Goal: Information Seeking & Learning: Learn about a topic

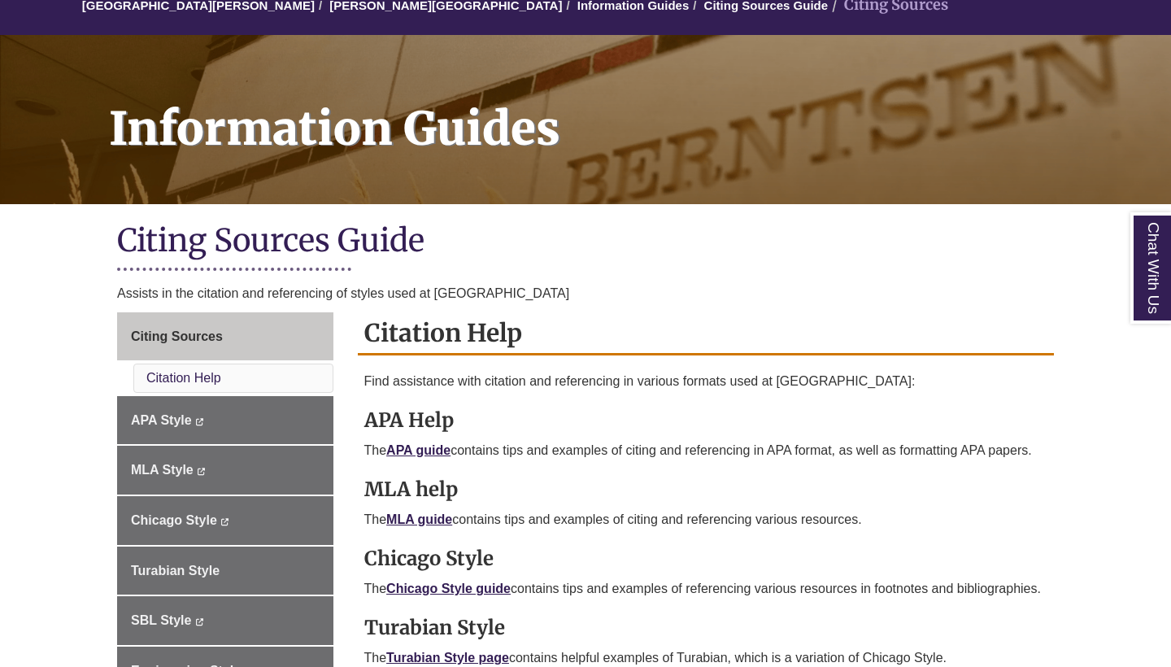
scroll to position [217, 0]
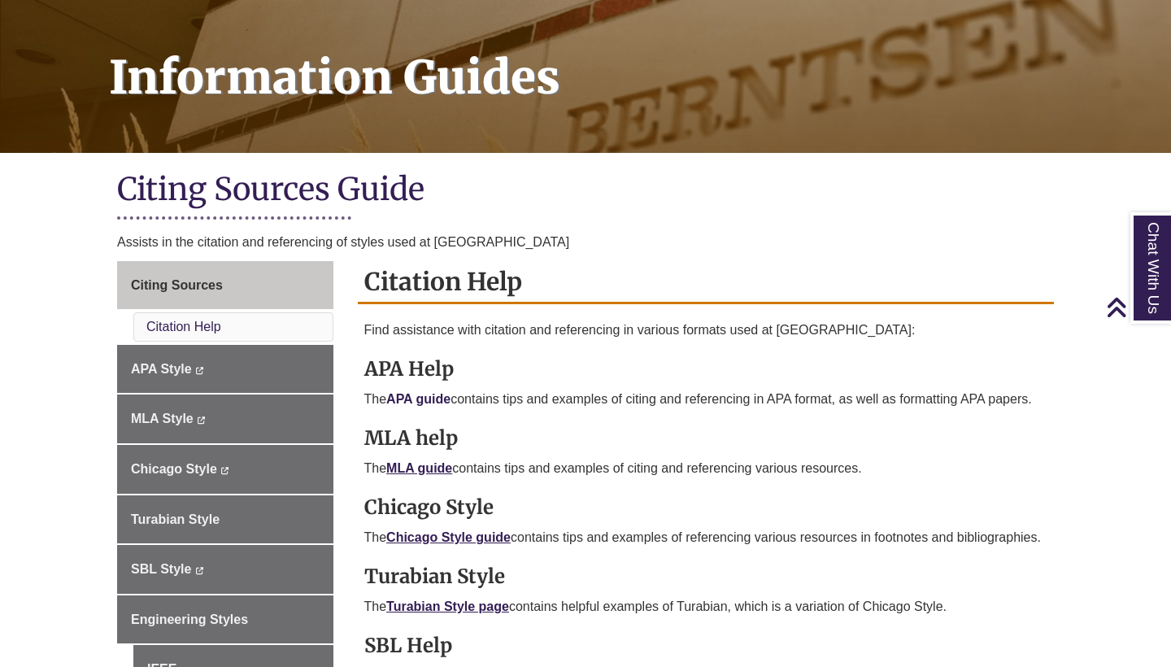
click at [429, 392] on link "APA guide" at bounding box center [418, 399] width 64 height 14
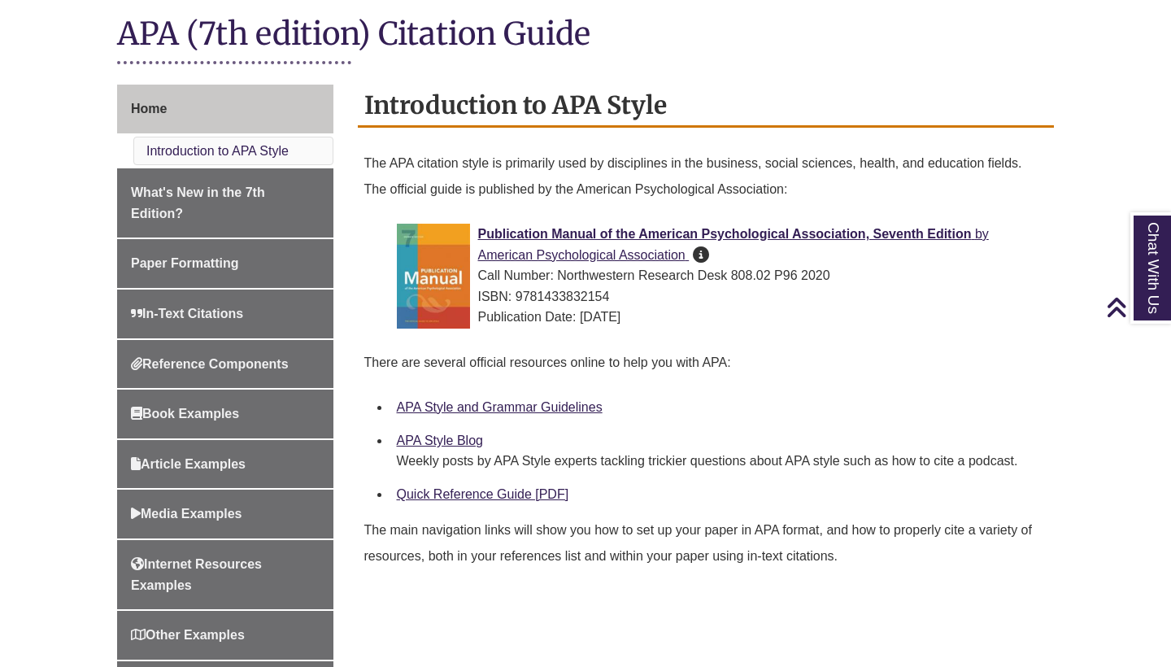
scroll to position [377, 0]
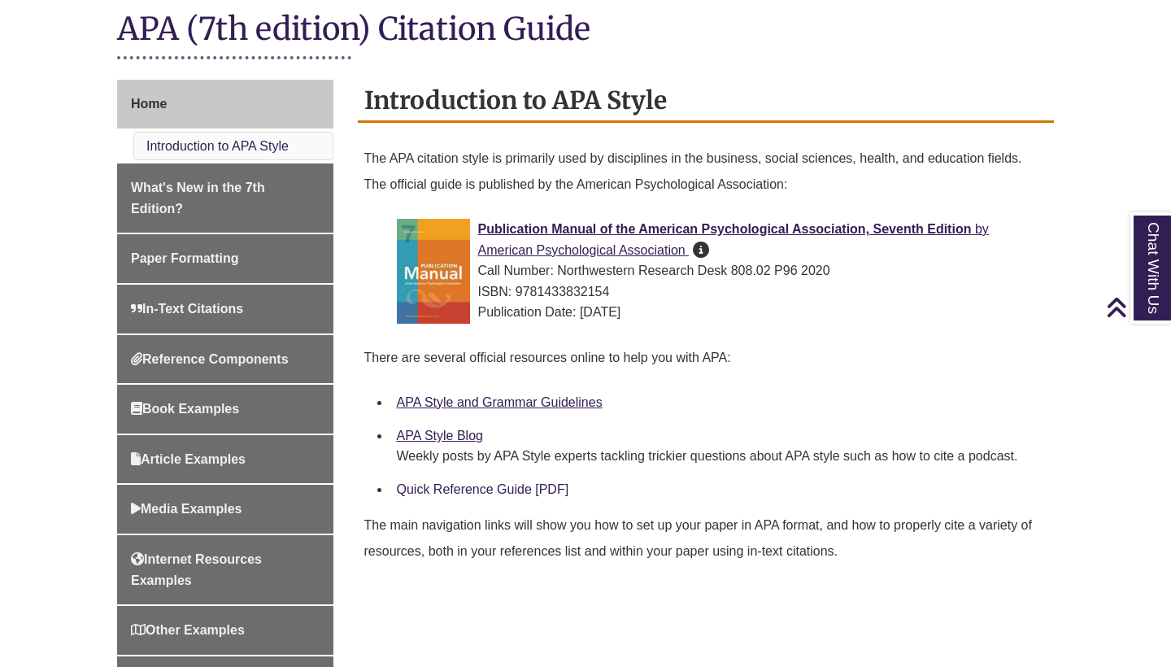
click at [463, 486] on link "Quick Reference Guide [PDF]" at bounding box center [483, 489] width 172 height 14
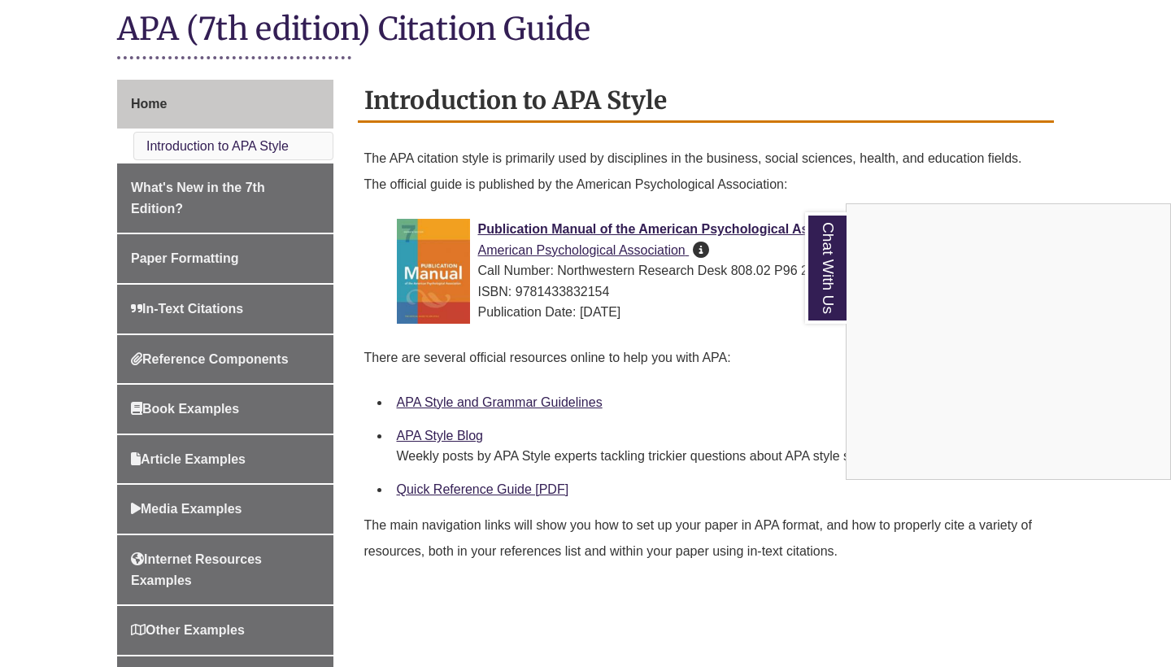
click at [230, 399] on div "Chat With Us" at bounding box center [585, 333] width 1171 height 667
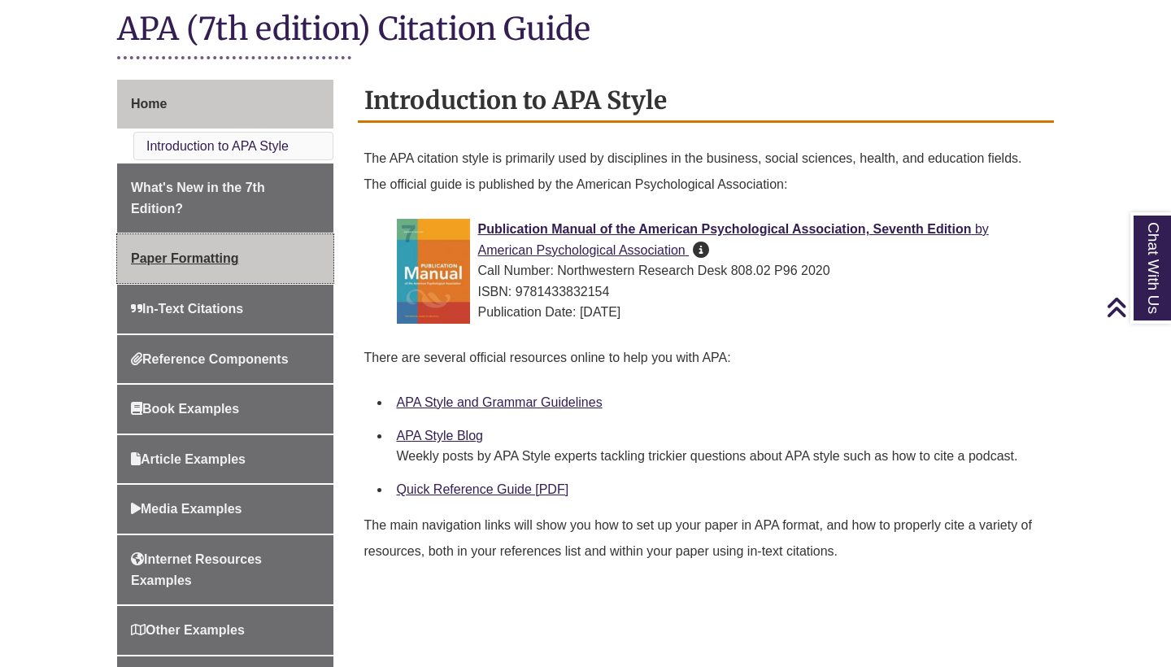
click at [242, 261] on link "Paper Formatting" at bounding box center [225, 258] width 216 height 49
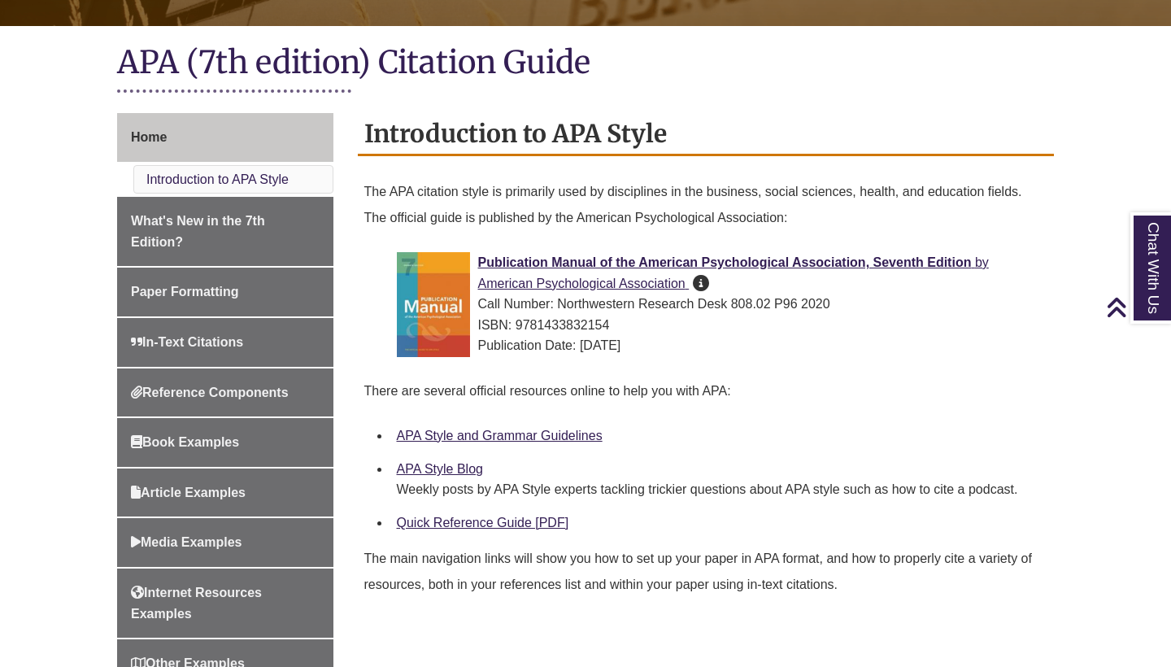
scroll to position [389, 0]
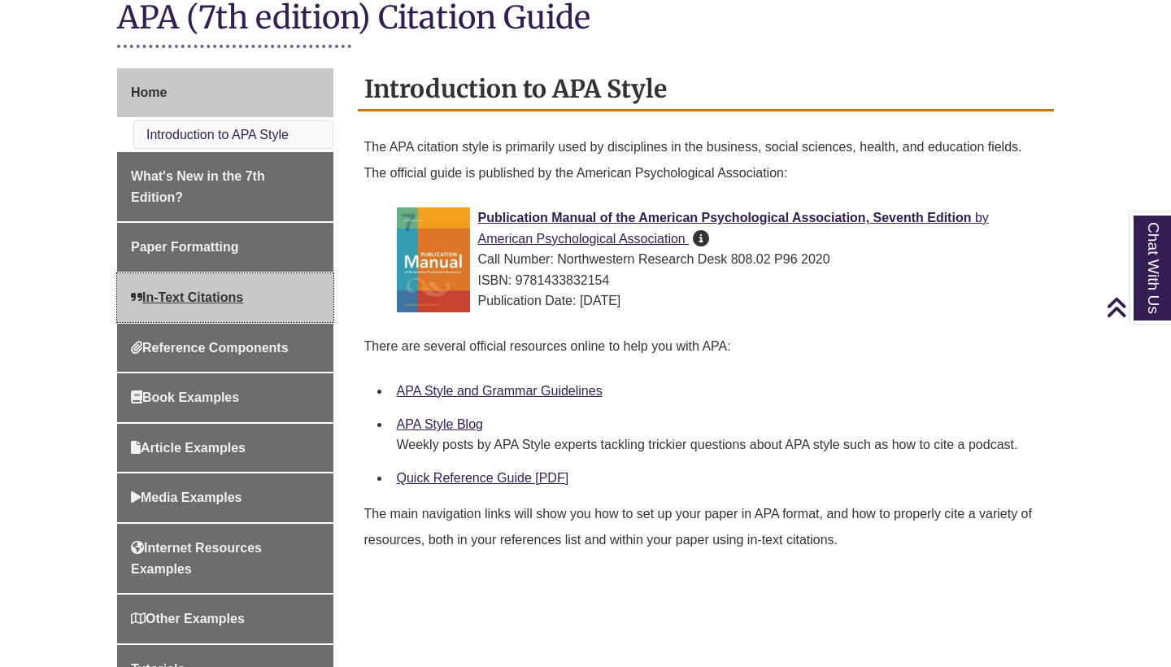
click at [271, 278] on link "In-Text Citations" at bounding box center [225, 297] width 216 height 49
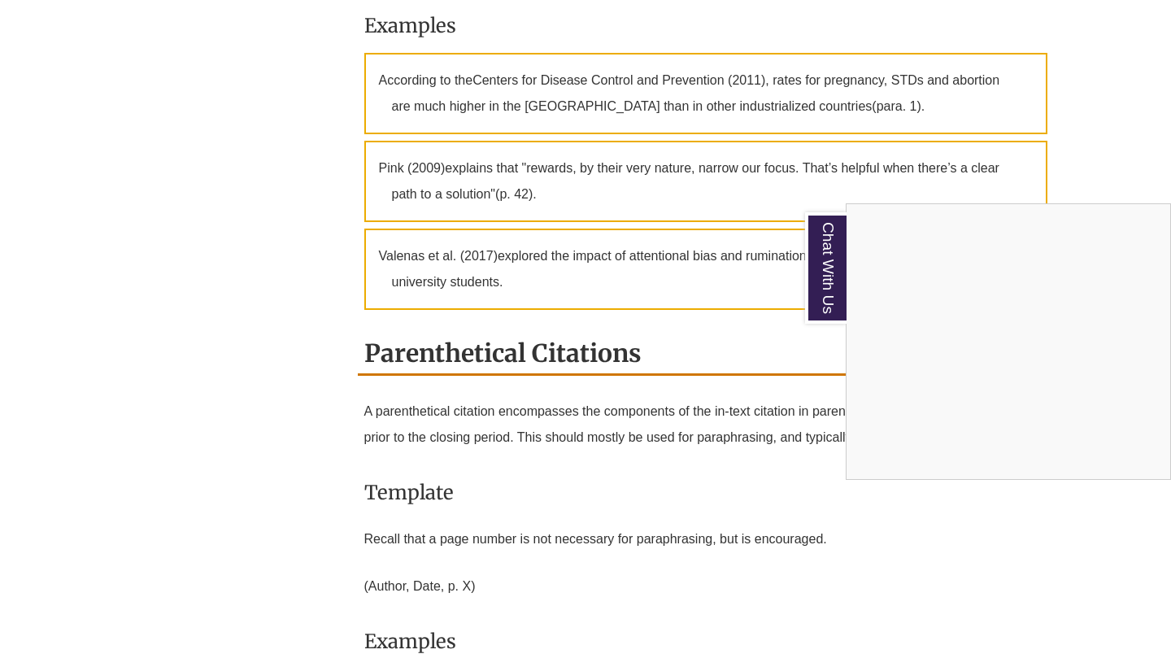
scroll to position [1336, 0]
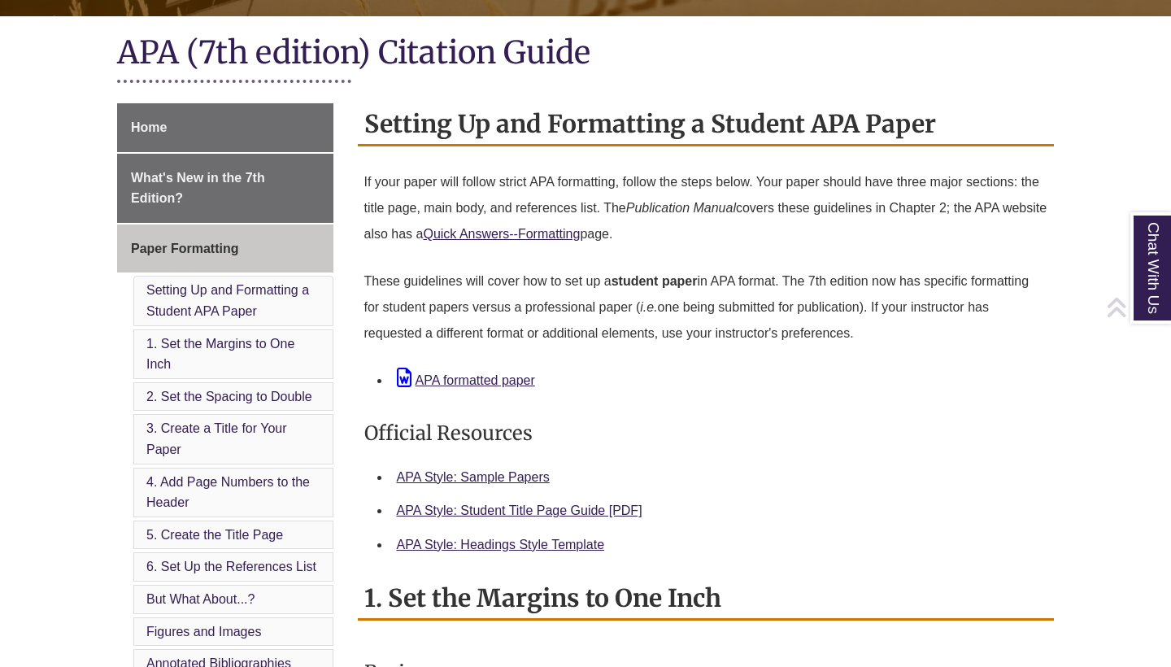
scroll to position [359, 0]
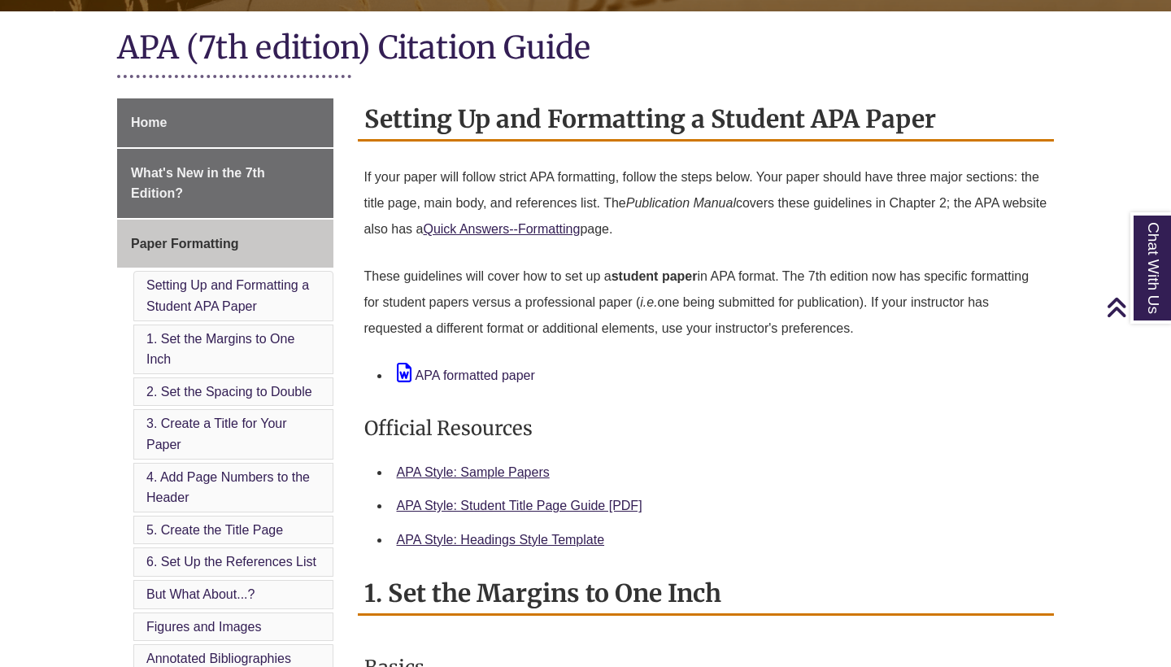
click at [456, 370] on link "APA formatted paper" at bounding box center [466, 376] width 138 height 14
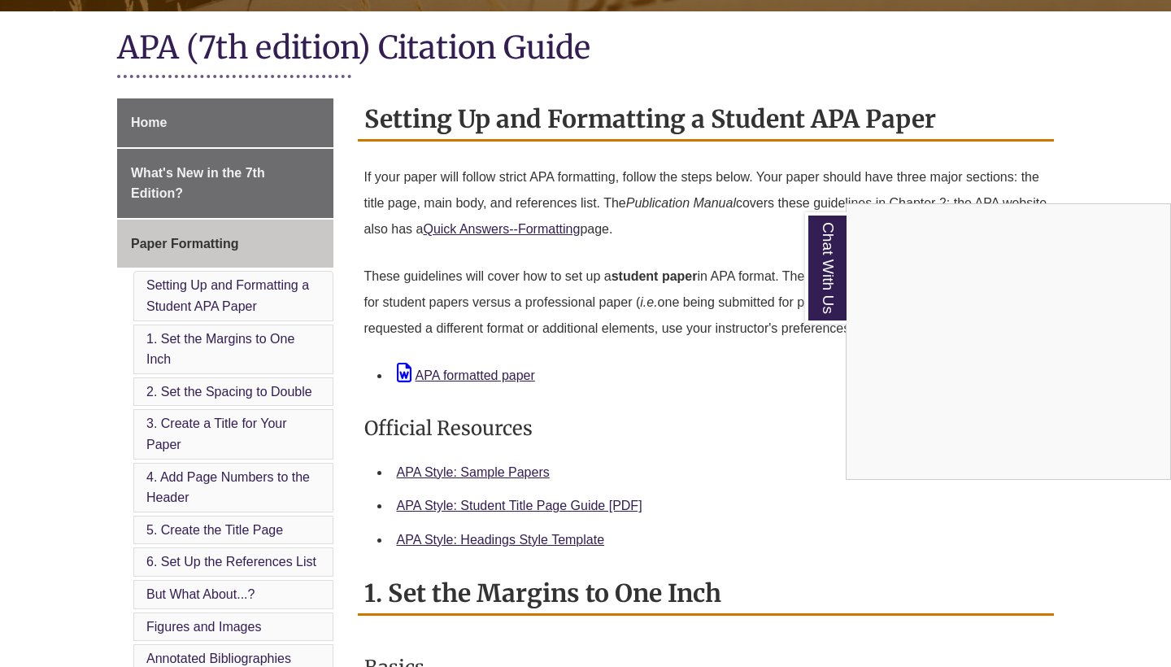
click at [496, 376] on div "Chat With Us" at bounding box center [585, 333] width 1171 height 667
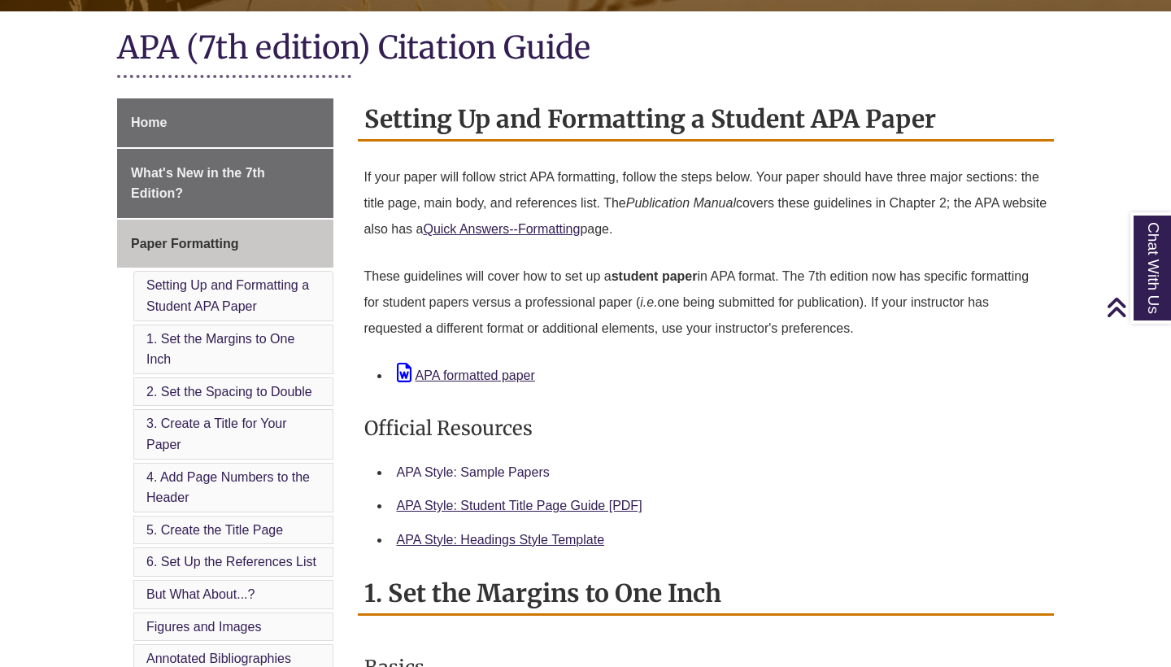
click at [474, 469] on link "APA Style: Sample Papers" at bounding box center [473, 472] width 153 height 14
click at [473, 371] on link "APA formatted paper" at bounding box center [466, 376] width 138 height 14
